Goal: Entertainment & Leisure: Consume media (video, audio)

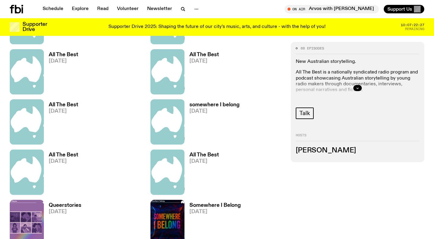
scroll to position [450, 0]
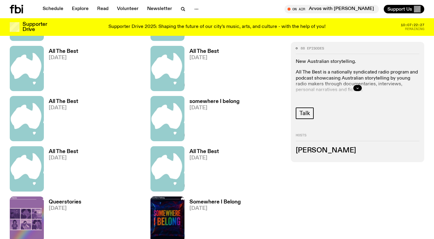
click at [201, 101] on h3 "somewhere I belong" at bounding box center [214, 101] width 50 height 5
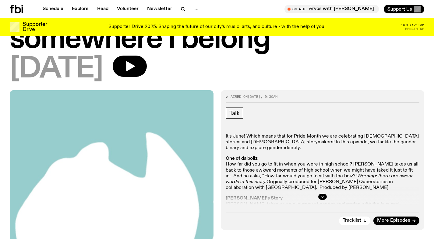
scroll to position [34, 0]
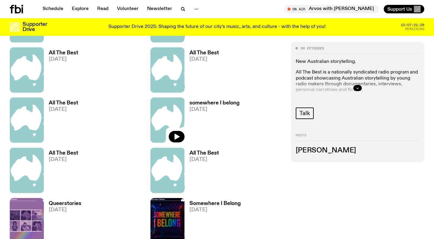
scroll to position [448, 0]
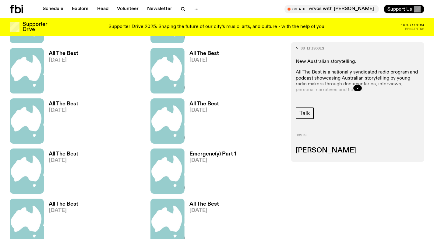
scroll to position [399, 0]
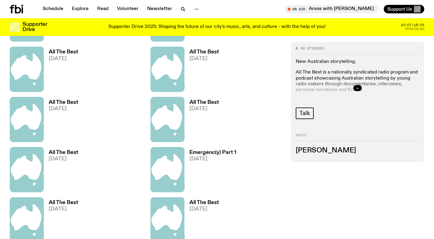
click at [214, 152] on h3 "Emergenc(y) Part 1" at bounding box center [212, 152] width 47 height 5
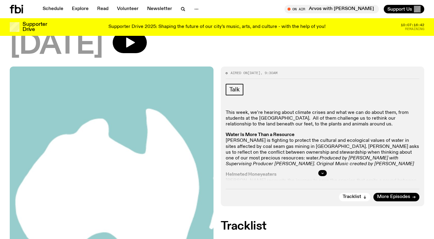
scroll to position [56, 0]
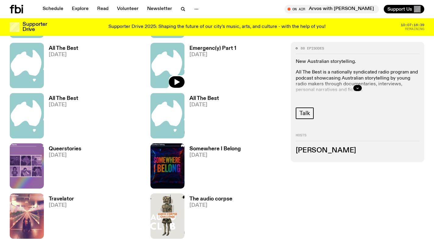
scroll to position [505, 0]
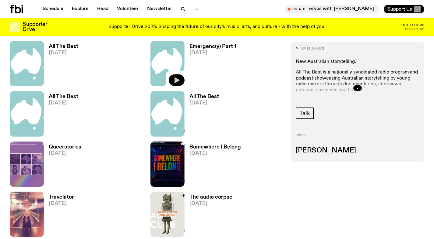
click at [179, 80] on icon "button" at bounding box center [176, 80] width 7 height 7
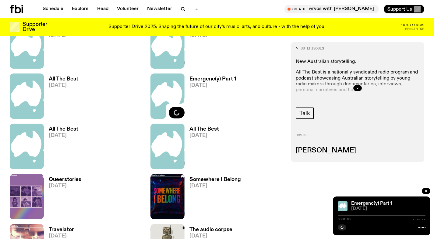
scroll to position [469, 0]
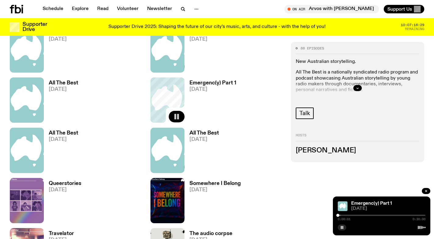
click at [261, 109] on div "Emergenc(y) Part 1 06.07.25" at bounding box center [216, 100] width 133 height 45
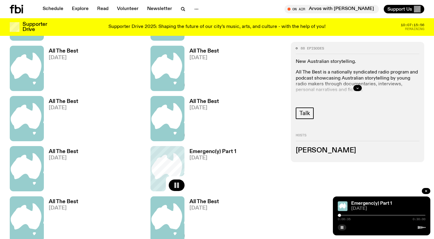
scroll to position [399, 0]
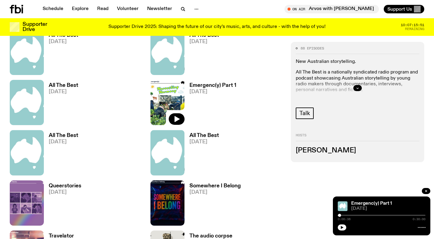
scroll to position [465, 0]
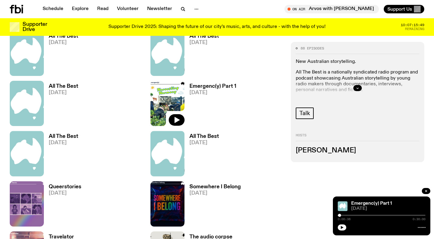
click at [204, 137] on h3 "All The Best" at bounding box center [204, 136] width 30 height 5
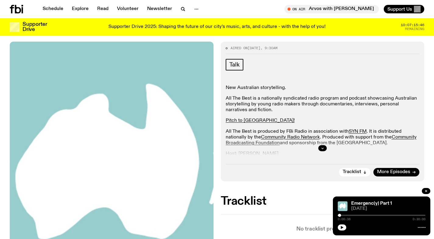
scroll to position [75, 0]
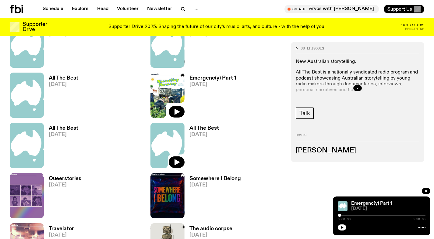
scroll to position [474, 0]
click at [178, 162] on icon "button" at bounding box center [176, 162] width 5 height 6
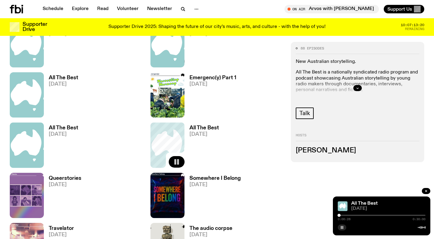
click at [342, 227] on icon "button" at bounding box center [342, 228] width 4 height 4
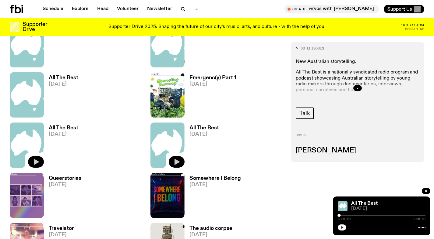
click at [37, 162] on icon "button" at bounding box center [36, 162] width 5 height 6
click at [177, 161] on icon "button" at bounding box center [176, 162] width 5 height 6
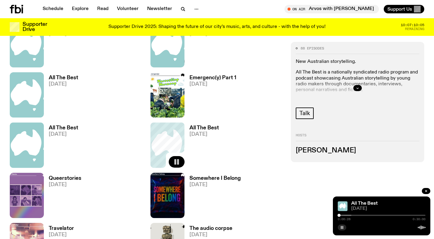
click at [174, 163] on rect "button" at bounding box center [175, 161] width 2 height 5
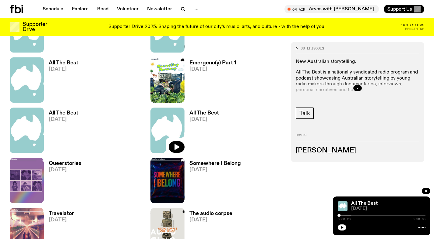
scroll to position [490, 0]
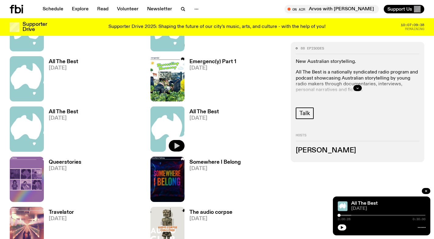
click at [179, 148] on icon "button" at bounding box center [176, 145] width 7 height 7
drag, startPoint x: 338, startPoint y: 216, endPoint x: 331, endPoint y: 216, distance: 6.7
click at [331, 216] on div "Schedule Explore Read Volunteer Newsletter About Us Contact Champions of emergi…" at bounding box center [217, 116] width 434 height 1213
click at [338, 215] on div at bounding box center [338, 215] width 3 height 3
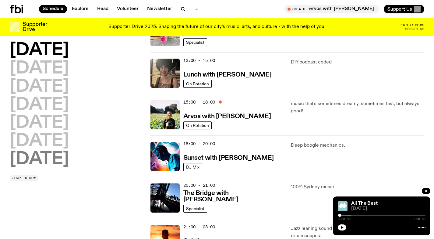
click at [51, 160] on h2 "Sunday" at bounding box center [39, 159] width 59 height 17
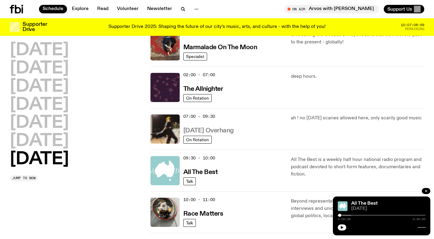
scroll to position [17, 0]
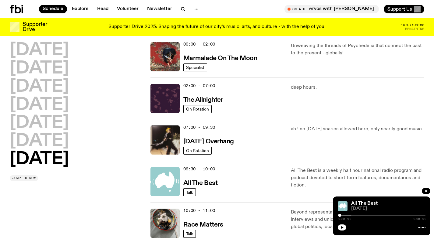
click at [208, 170] on span "09:30 - 10:00" at bounding box center [199, 169] width 32 height 6
click at [204, 186] on h3 "All The Best" at bounding box center [200, 183] width 34 height 6
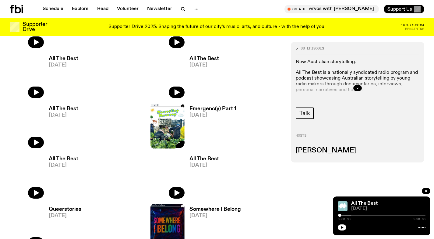
scroll to position [443, 0]
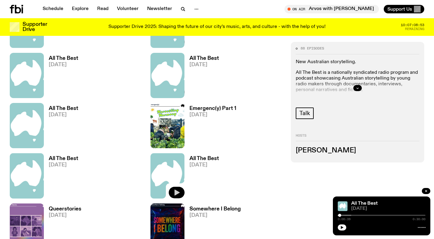
click at [180, 194] on icon "button" at bounding box center [176, 192] width 7 height 7
drag, startPoint x: 340, startPoint y: 217, endPoint x: 334, endPoint y: 217, distance: 5.2
click at [335, 217] on div "All The Best 22.06.25 0:00:42 0:30:00" at bounding box center [381, 216] width 97 height 39
drag, startPoint x: 338, startPoint y: 216, endPoint x: 330, endPoint y: 216, distance: 8.5
click at [330, 216] on div "Schedule Explore Read Volunteer Newsletter About Us Contact Champions of emergi…" at bounding box center [217, 163] width 434 height 1213
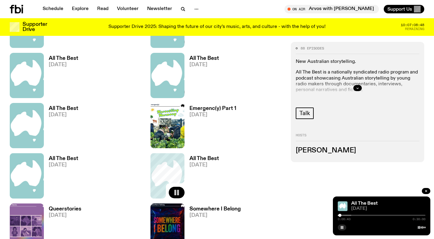
click at [338, 217] on div at bounding box center [339, 215] width 3 height 3
click at [175, 194] on rect "button" at bounding box center [175, 192] width 2 height 5
click at [208, 110] on h3 "Emergenc(y) Part 1" at bounding box center [212, 108] width 47 height 5
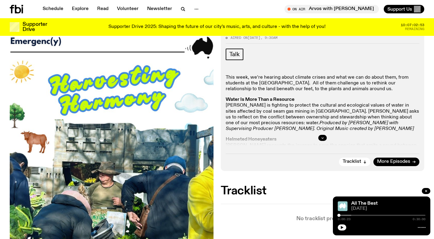
scroll to position [91, 0]
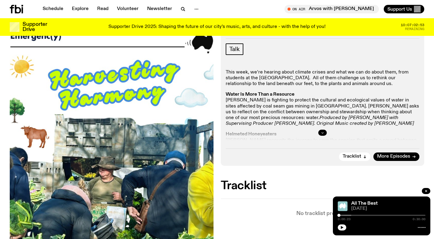
click at [323, 134] on icon "button" at bounding box center [322, 133] width 4 height 4
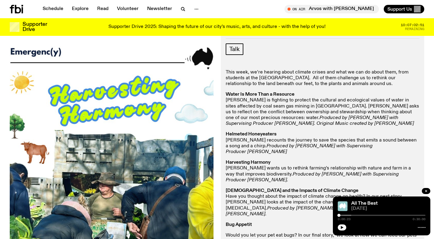
drag, startPoint x: 227, startPoint y: 72, endPoint x: 317, endPoint y: 207, distance: 162.7
click at [317, 207] on div "This week, we’re hearing about climate crises and what we can do about them, fr…" at bounding box center [322, 186] width 194 height 233
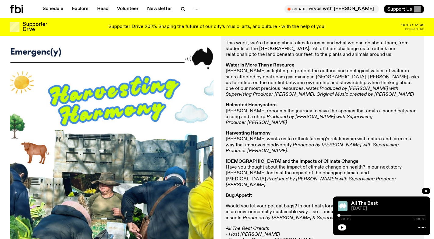
scroll to position [200, 0]
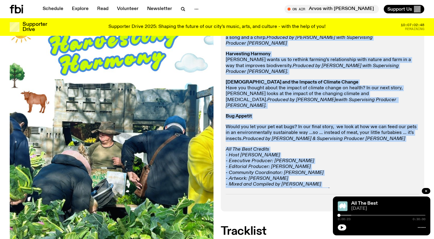
click at [319, 184] on p "All The Best Credits - Host Kwame Slusher - Executive Producer: Phoebe Adler-Ry…" at bounding box center [322, 170] width 194 height 47
copy div "This week, we’re hearing about climate crises and what we can do about them, fr…"
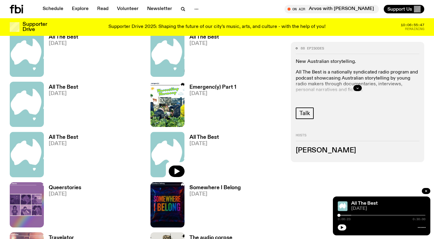
scroll to position [466, 0]
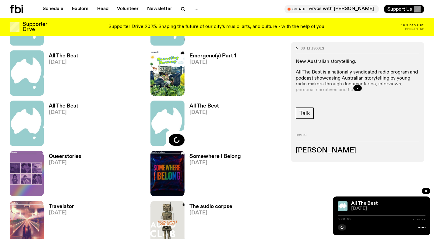
scroll to position [496, 0]
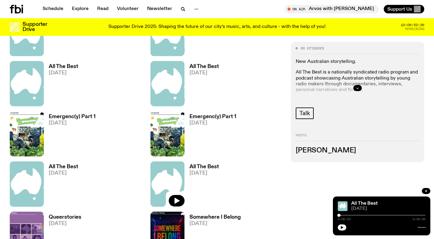
scroll to position [436, 0]
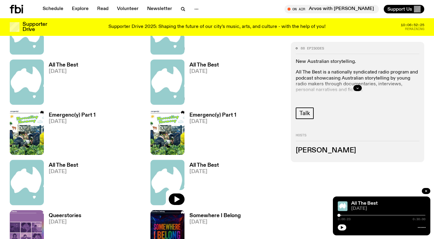
click at [206, 115] on h3 "Emergenc(y) Part 1" at bounding box center [212, 115] width 47 height 5
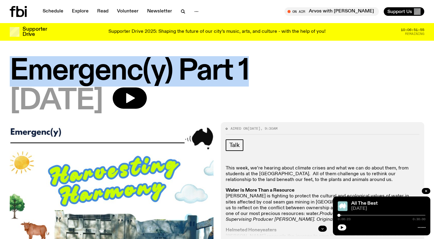
drag, startPoint x: 17, startPoint y: 75, endPoint x: 252, endPoint y: 73, distance: 235.2
click at [252, 73] on h1 "Emergenc(y) Part 1" at bounding box center [217, 71] width 414 height 27
copy h1 "Emergenc(y) Part 1"
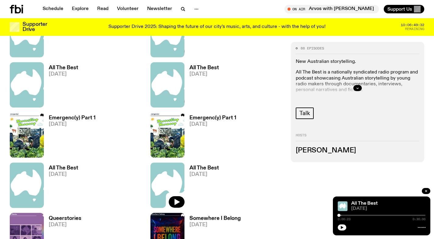
scroll to position [431, 0]
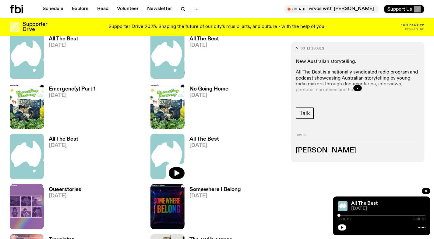
scroll to position [465, 0]
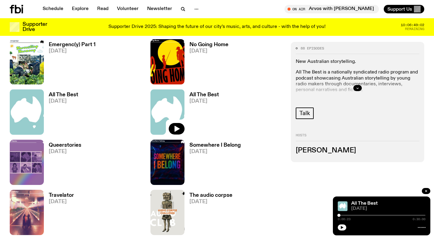
scroll to position [444, 0]
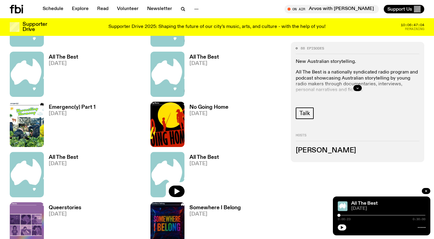
drag, startPoint x: 79, startPoint y: 164, endPoint x: 48, endPoint y: 165, distance: 30.1
click at [48, 165] on div "All The Best 29.06.25" at bounding box center [76, 174] width 133 height 45
drag, startPoint x: 222, startPoint y: 168, endPoint x: 189, endPoint y: 165, distance: 33.0
click at [189, 165] on div "All The Best 22.06.25" at bounding box center [216, 174] width 133 height 45
copy span "[DATE]"
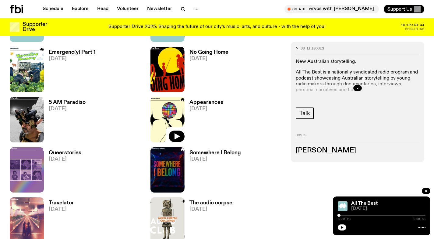
scroll to position [510, 0]
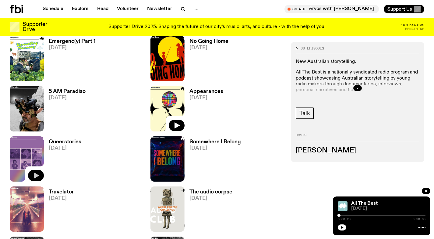
click at [37, 175] on icon "button" at bounding box center [36, 176] width 5 height 6
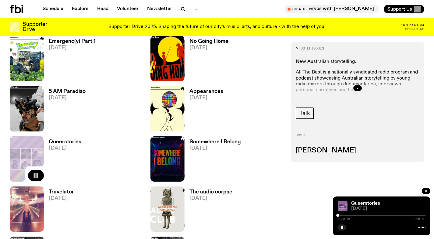
click at [427, 191] on icon "button" at bounding box center [426, 192] width 4 height 4
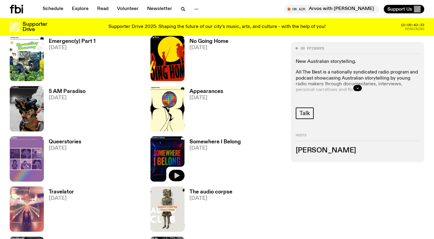
click at [178, 174] on icon "button" at bounding box center [176, 175] width 7 height 7
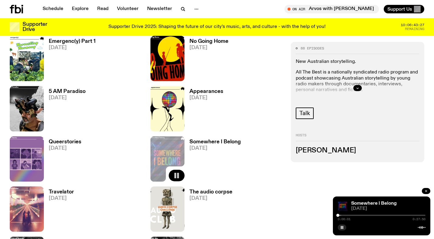
click at [425, 191] on icon "button" at bounding box center [426, 191] width 2 height 2
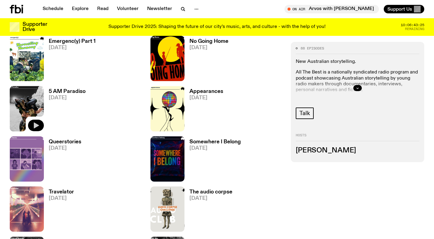
click at [37, 126] on icon "button" at bounding box center [36, 126] width 5 height 6
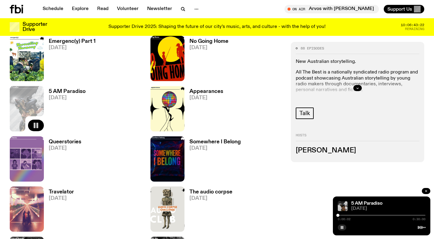
click at [426, 191] on icon "button" at bounding box center [426, 192] width 4 height 4
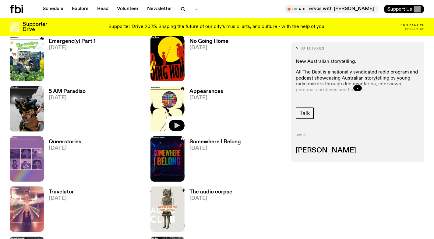
click at [177, 124] on icon "button" at bounding box center [176, 125] width 7 height 7
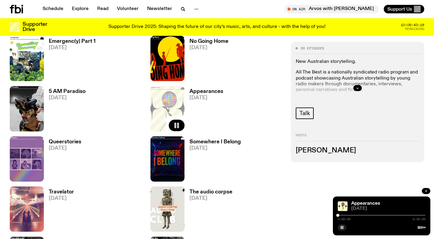
click at [426, 191] on icon "button" at bounding box center [426, 191] width 2 height 2
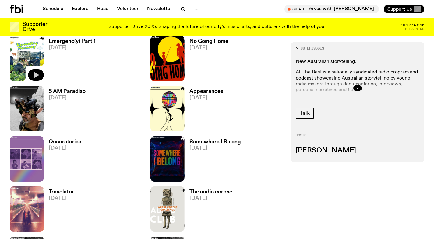
click at [37, 75] on icon "button" at bounding box center [36, 75] width 5 height 6
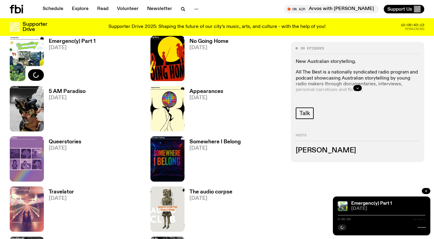
click at [426, 190] on icon "button" at bounding box center [426, 192] width 4 height 4
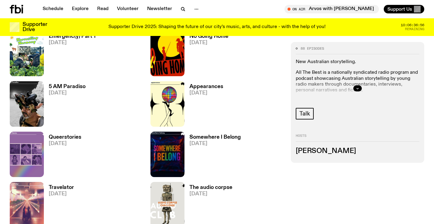
scroll to position [504, 0]
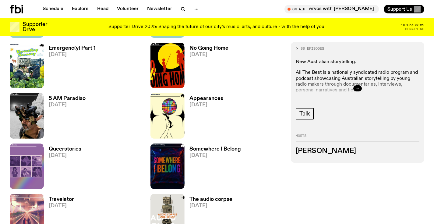
click at [208, 149] on h3 "Somewhere I Belong" at bounding box center [214, 148] width 51 height 5
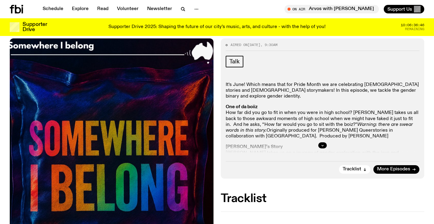
scroll to position [121, 0]
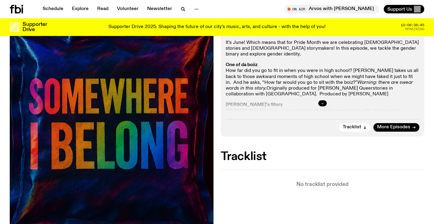
click at [322, 104] on icon "button" at bounding box center [322, 103] width 4 height 4
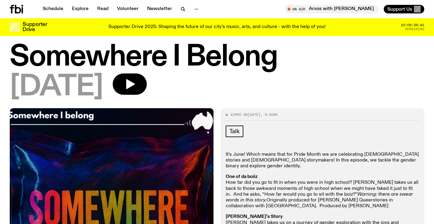
scroll to position [0, 0]
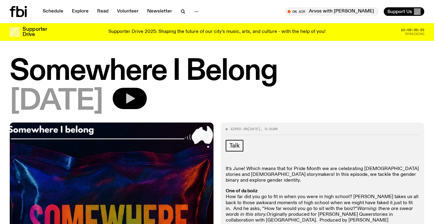
click at [135, 97] on icon "button" at bounding box center [130, 98] width 9 height 10
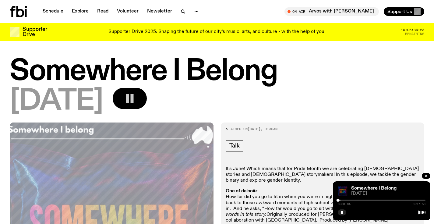
click at [420, 199] on div at bounding box center [381, 199] width 88 height 1
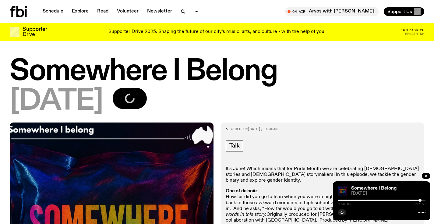
click at [424, 200] on div at bounding box center [381, 199] width 88 height 1
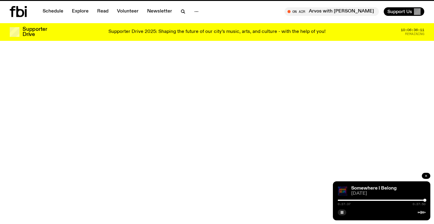
click at [428, 176] on button "button" at bounding box center [425, 176] width 9 height 6
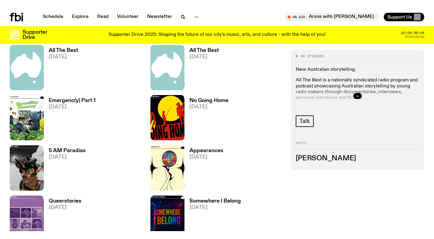
scroll to position [464, 0]
